Goal: Information Seeking & Learning: Learn about a topic

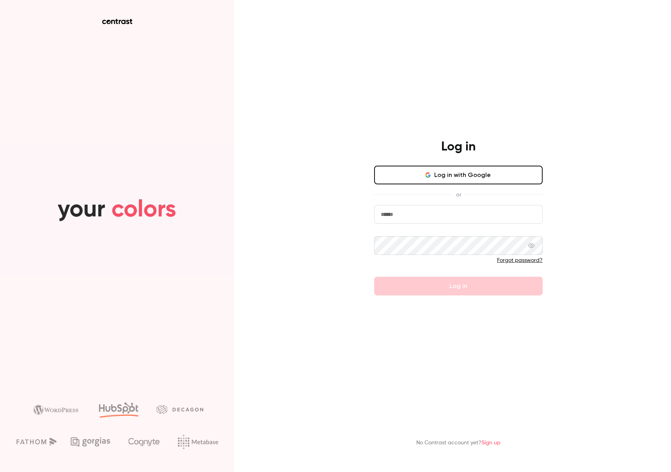
click at [477, 183] on button "Log in with Google" at bounding box center [458, 175] width 168 height 19
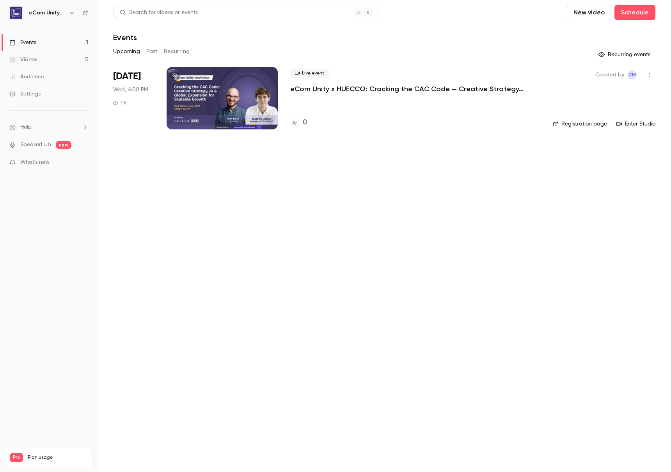
click at [49, 59] on link "Videos 5" at bounding box center [48, 59] width 97 height 17
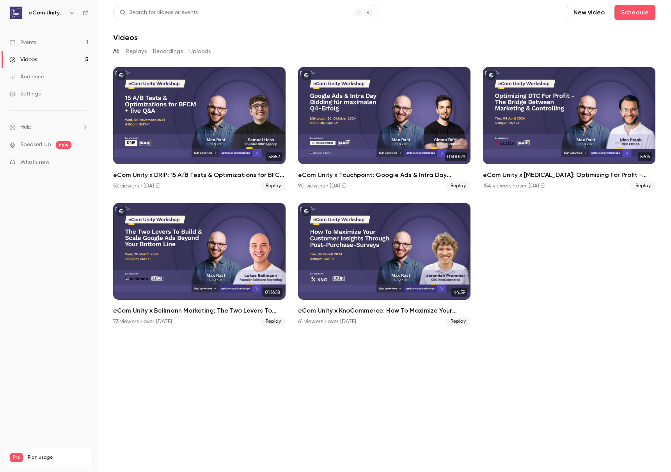
click at [32, 45] on div "Events" at bounding box center [22, 43] width 27 height 8
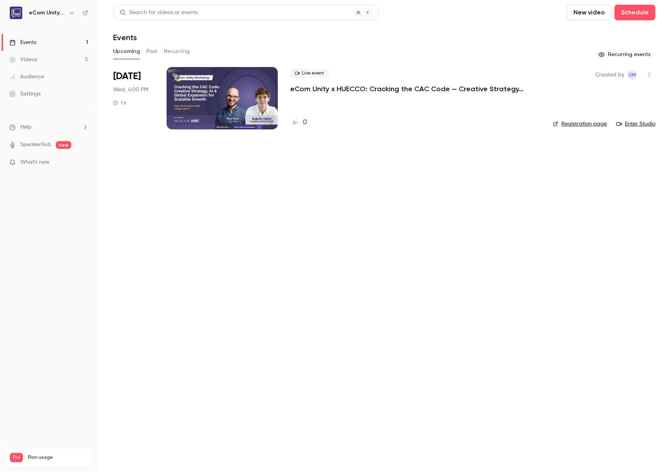
click at [389, 88] on p "eCom Unity x HUECCO: Cracking the CAC Code — Creative Strategy, AI & Global Exp…" at bounding box center [407, 88] width 234 height 9
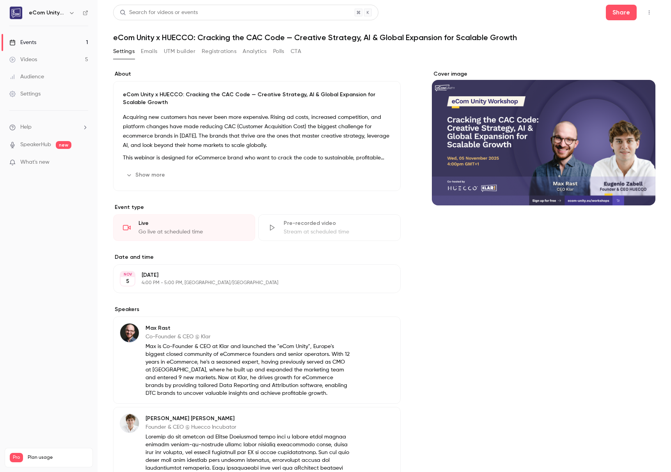
click at [141, 177] on button "Show more" at bounding box center [146, 175] width 47 height 12
